Goal: Navigation & Orientation: Find specific page/section

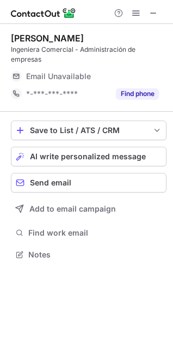
scroll to position [247, 173]
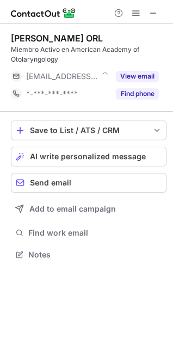
scroll to position [247, 173]
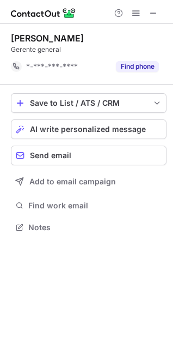
scroll to position [220, 173]
